Goal: Transaction & Acquisition: Book appointment/travel/reservation

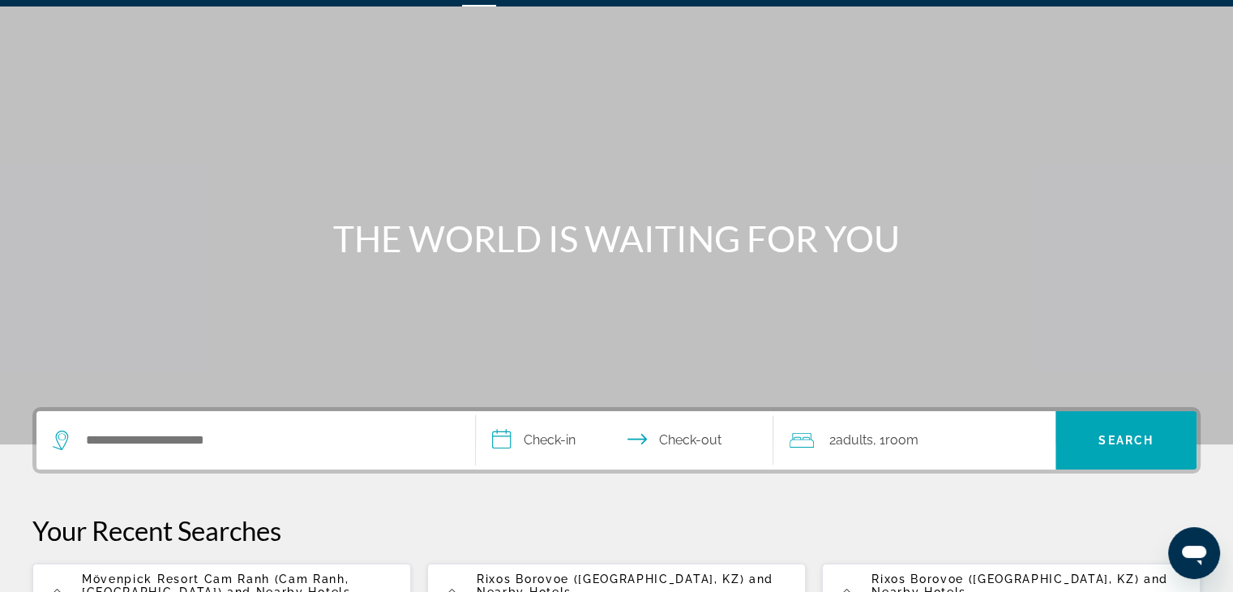
scroll to position [243, 0]
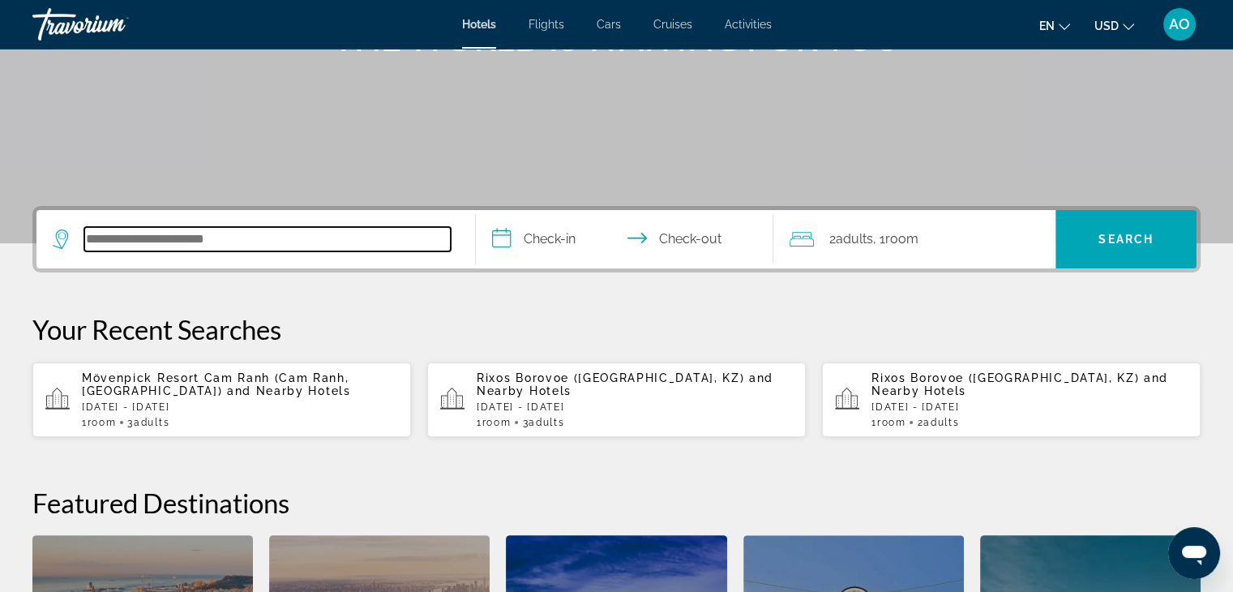
click at [211, 234] on input "Search hotel destination" at bounding box center [267, 239] width 366 height 24
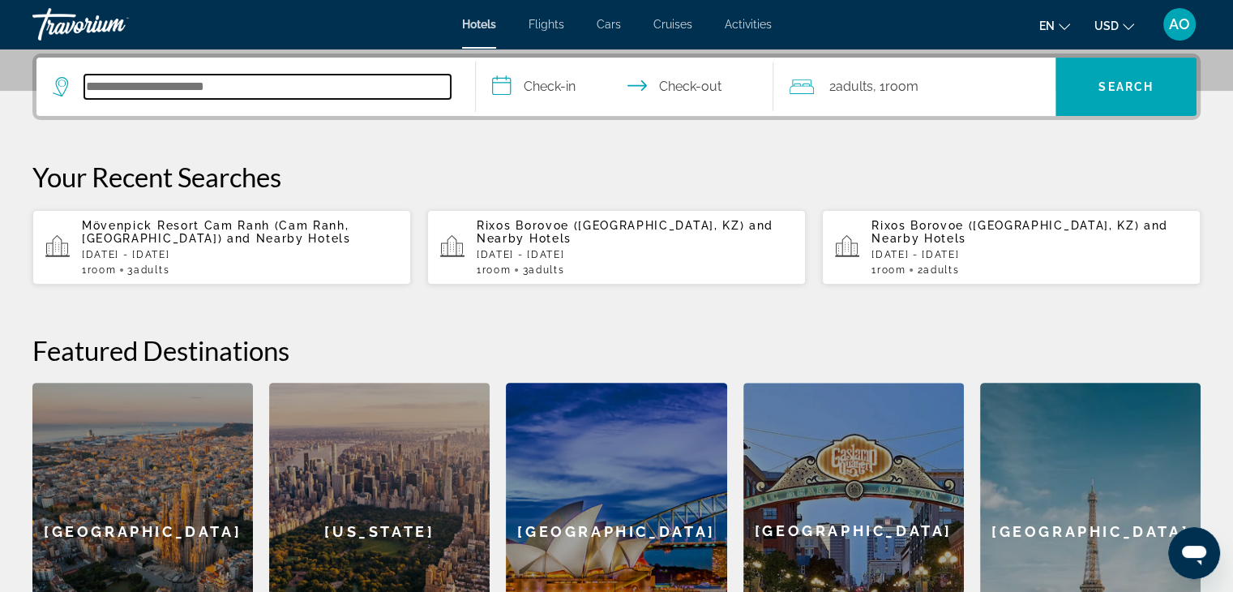
scroll to position [396, 0]
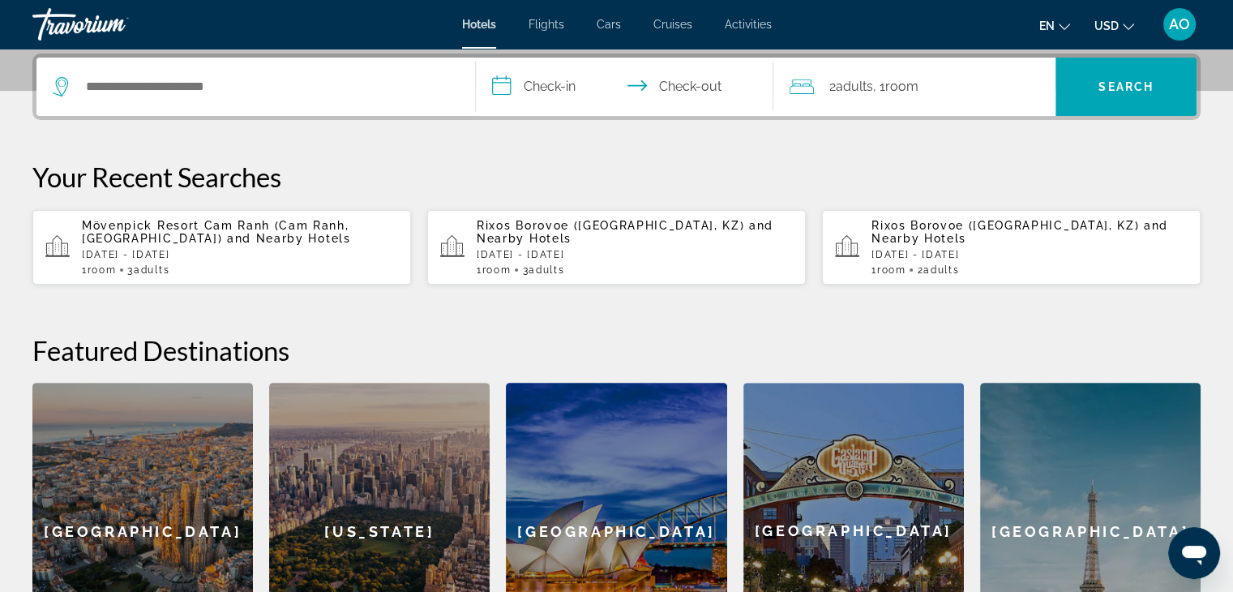
click at [220, 228] on span "Mövenpick Resort Cam Ranh (Cam Ranh, [GEOGRAPHIC_DATA])" at bounding box center [215, 232] width 267 height 26
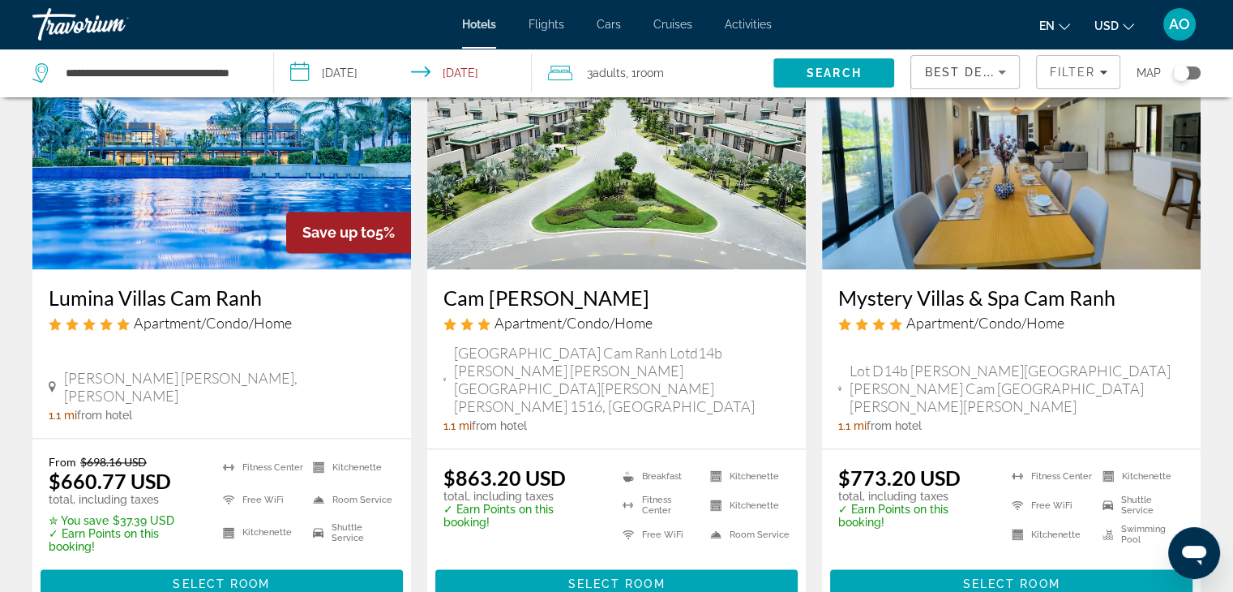
scroll to position [2188, 0]
